Goal: Task Accomplishment & Management: Complete application form

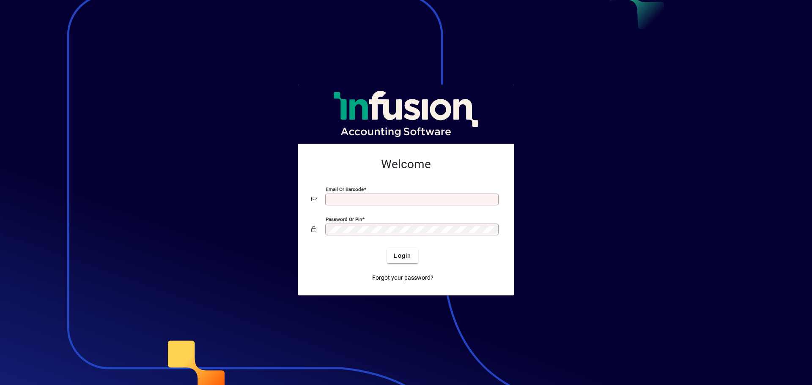
type input "**********"
click at [407, 178] on mat-card-content "**********" at bounding box center [406, 198] width 203 height 95
